Goal: Navigation & Orientation: Find specific page/section

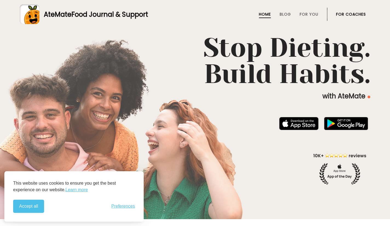
click at [144, 120] on div "Stop Dieting. Build Habits. with AteMate" at bounding box center [195, 109] width 390 height 149
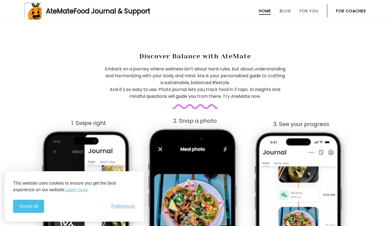
scroll to position [205, 0]
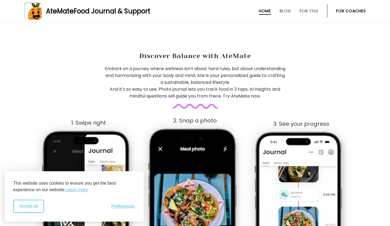
click at [29, 201] on button "Accept all" at bounding box center [28, 205] width 31 height 13
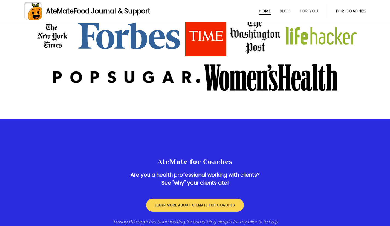
scroll to position [717, 0]
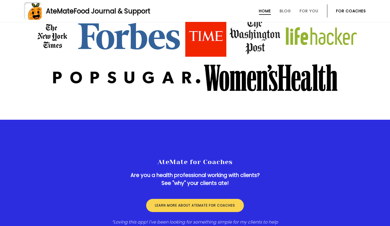
click at [284, 10] on link "Blog" at bounding box center [284, 11] width 11 height 4
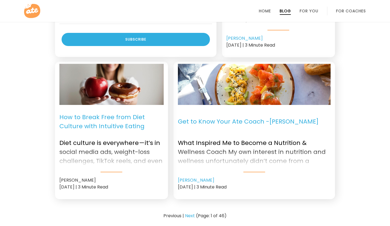
scroll to position [638, 0]
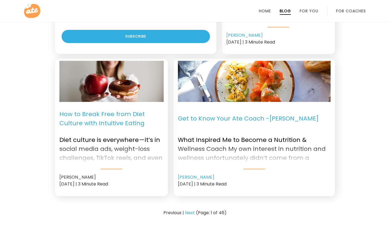
click at [266, 9] on link "Home" at bounding box center [265, 11] width 12 height 4
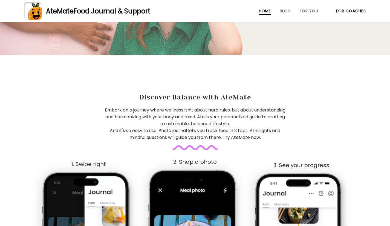
scroll to position [196, 0]
